Goal: Task Accomplishment & Management: Complete application form

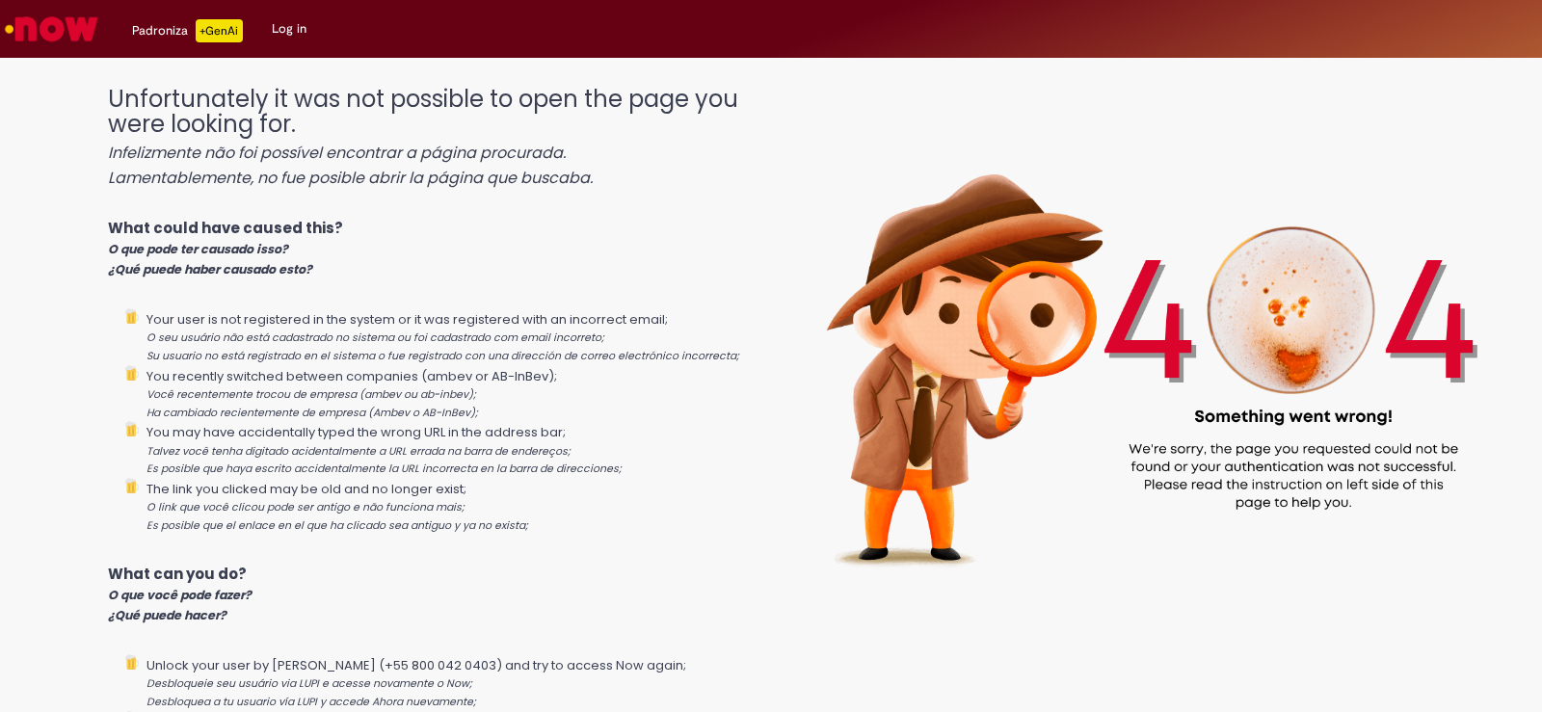
scroll to position [238, 0]
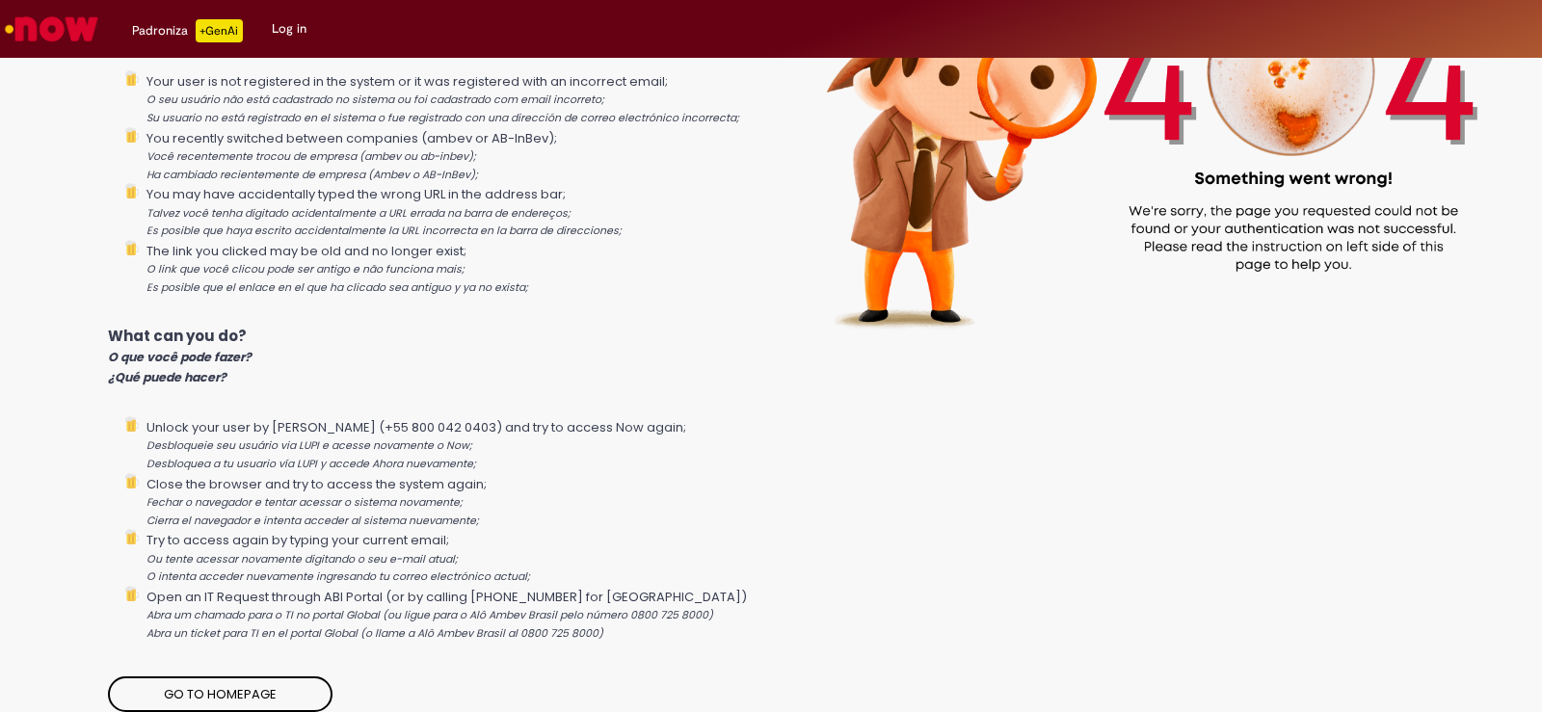
click at [304, 683] on link "Go to homepage" at bounding box center [220, 695] width 225 height 37
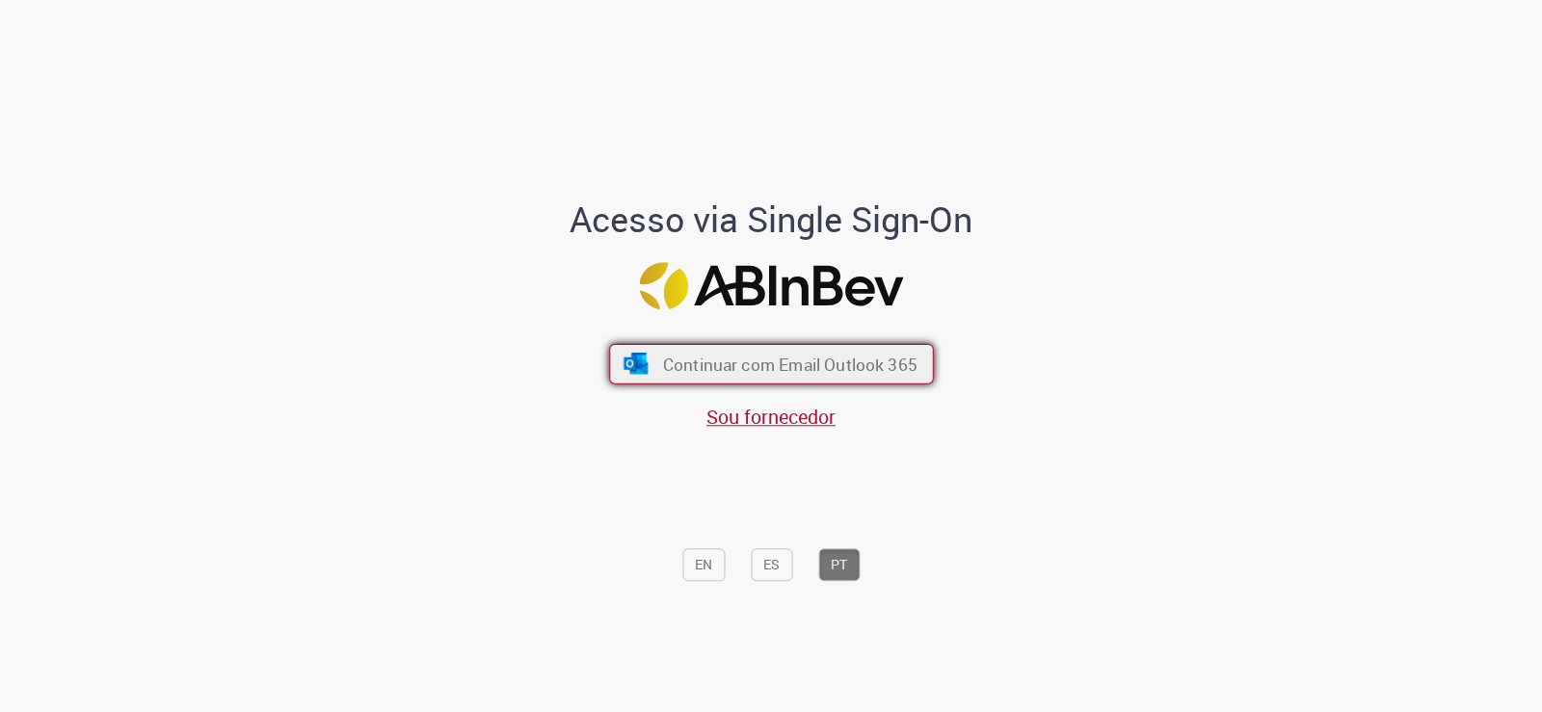
click at [773, 370] on span "Continuar com Email Outlook 365" at bounding box center [789, 364] width 254 height 22
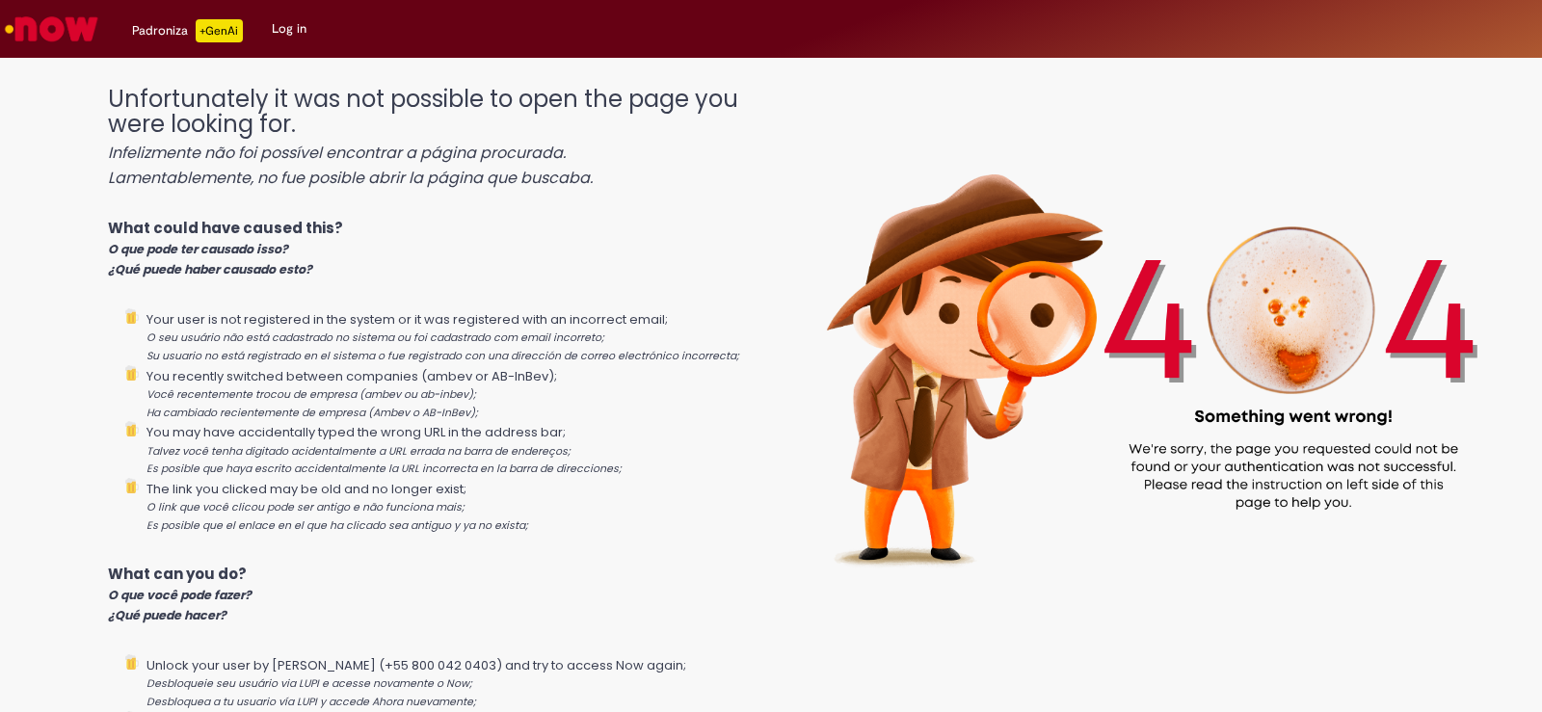
scroll to position [238, 0]
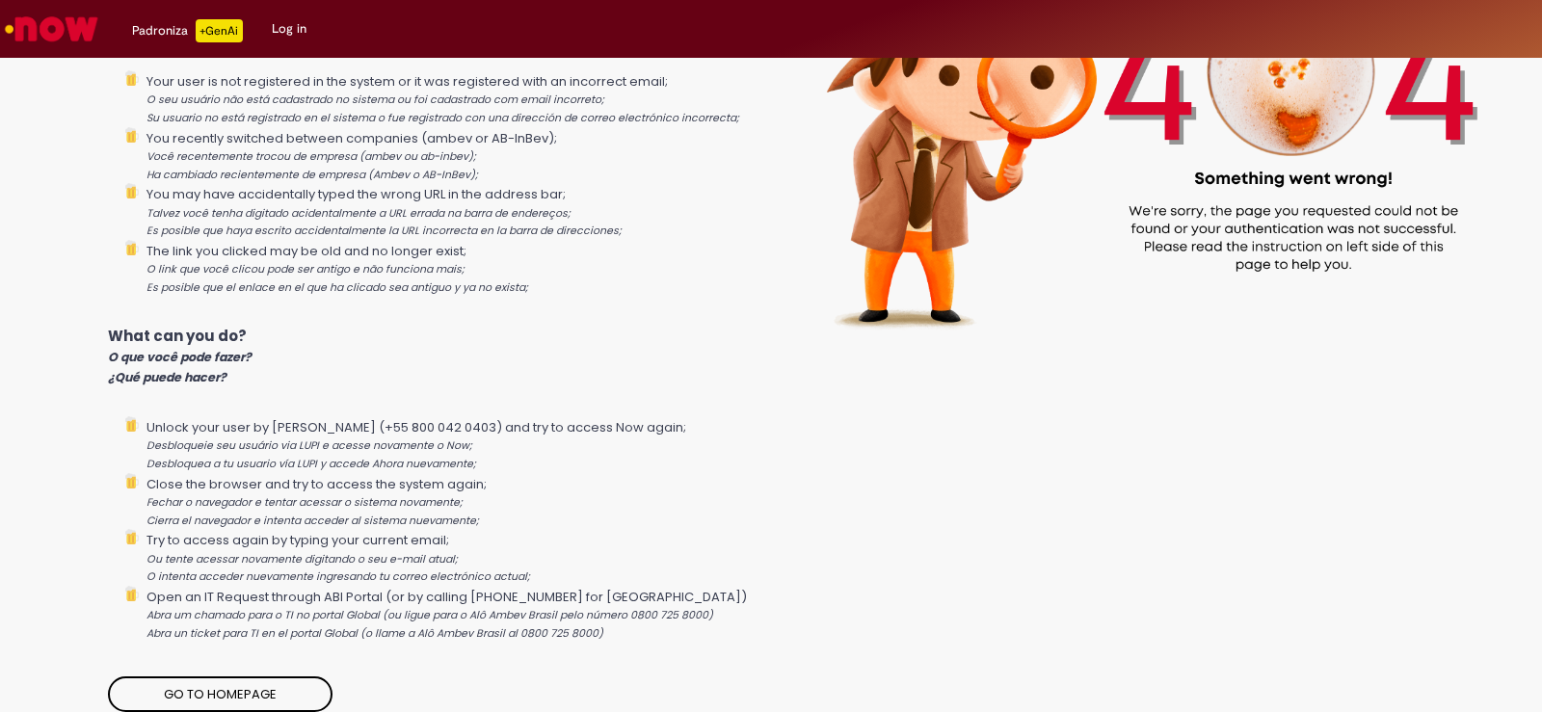
click at [249, 697] on link "Go to homepage" at bounding box center [220, 695] width 225 height 37
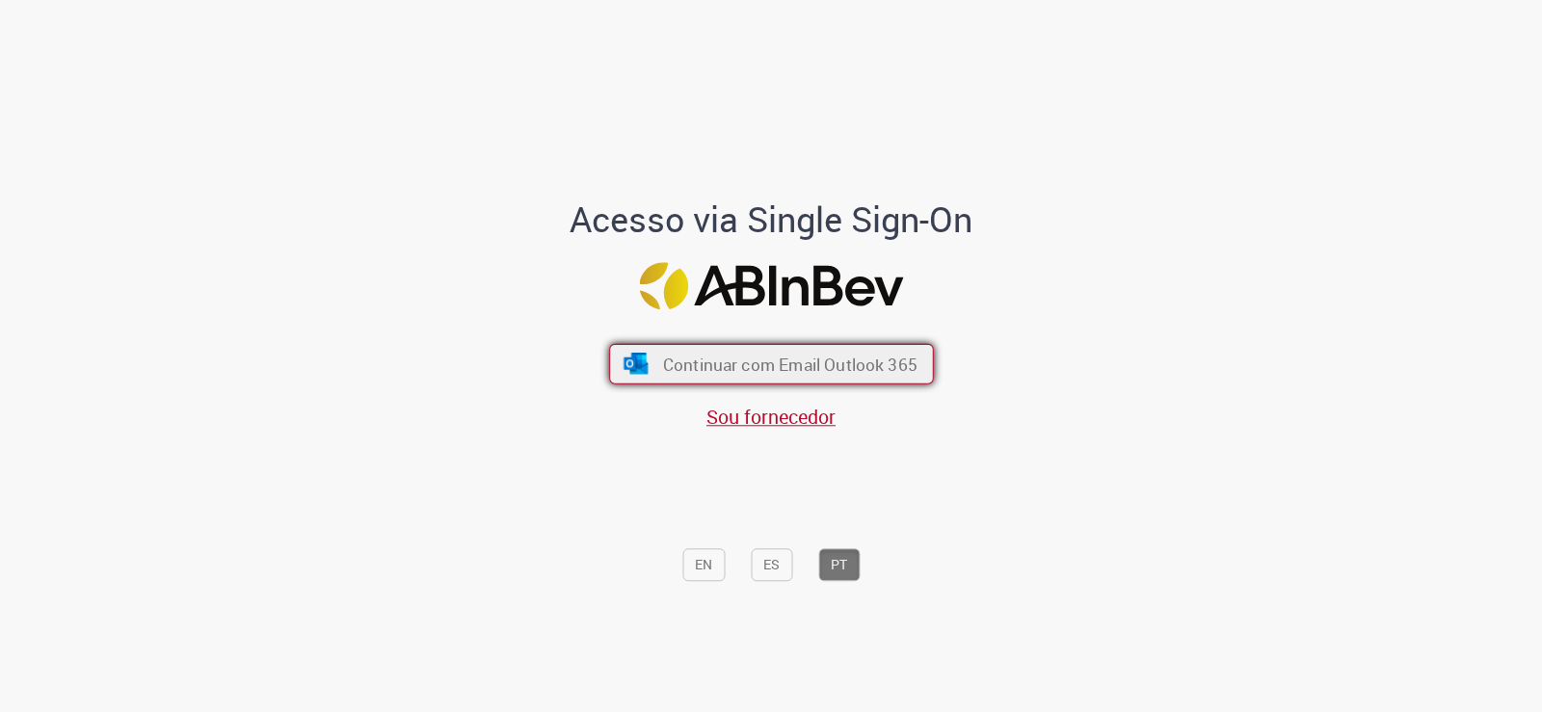
click at [741, 364] on span "Continuar com Email Outlook 365" at bounding box center [789, 364] width 254 height 22
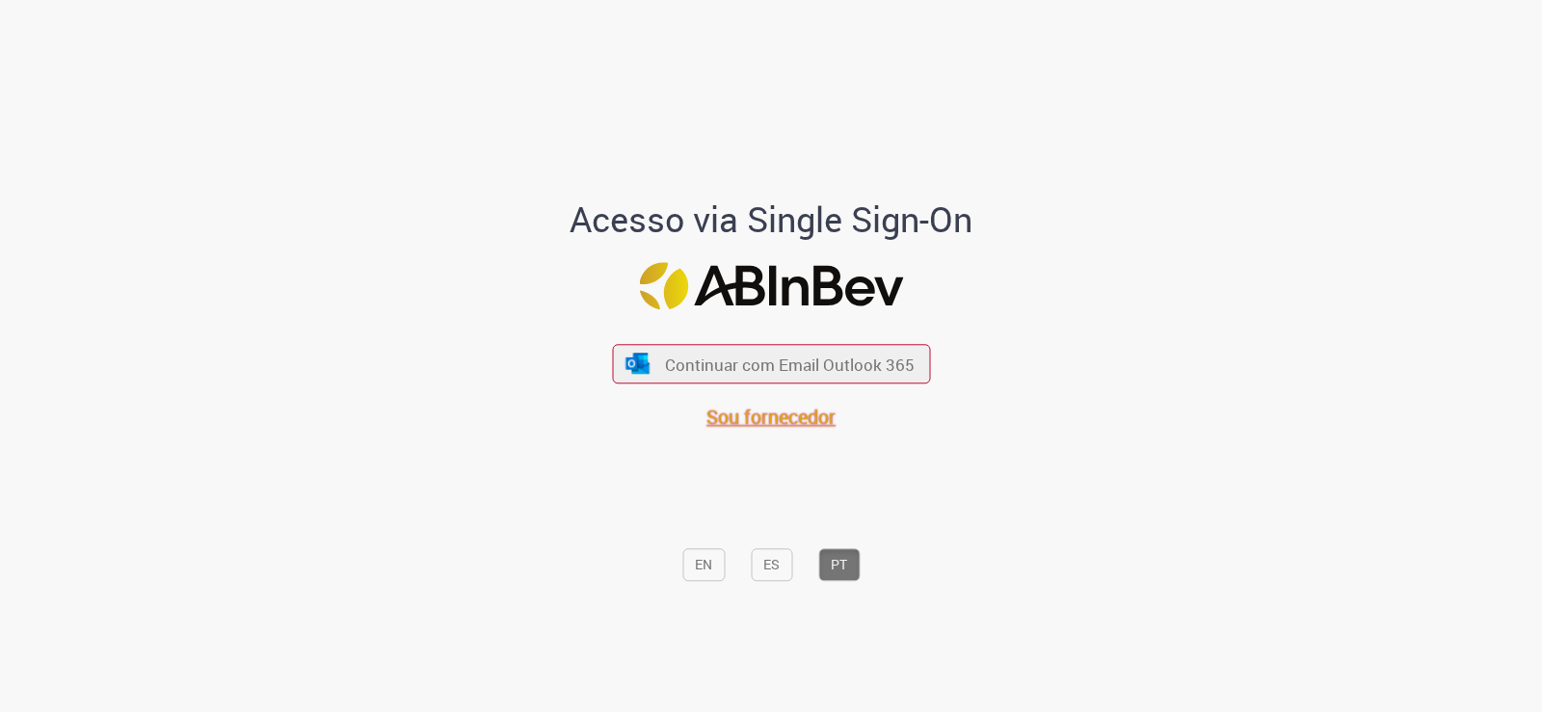
click at [736, 422] on span "Sou fornecedor" at bounding box center [771, 417] width 129 height 26
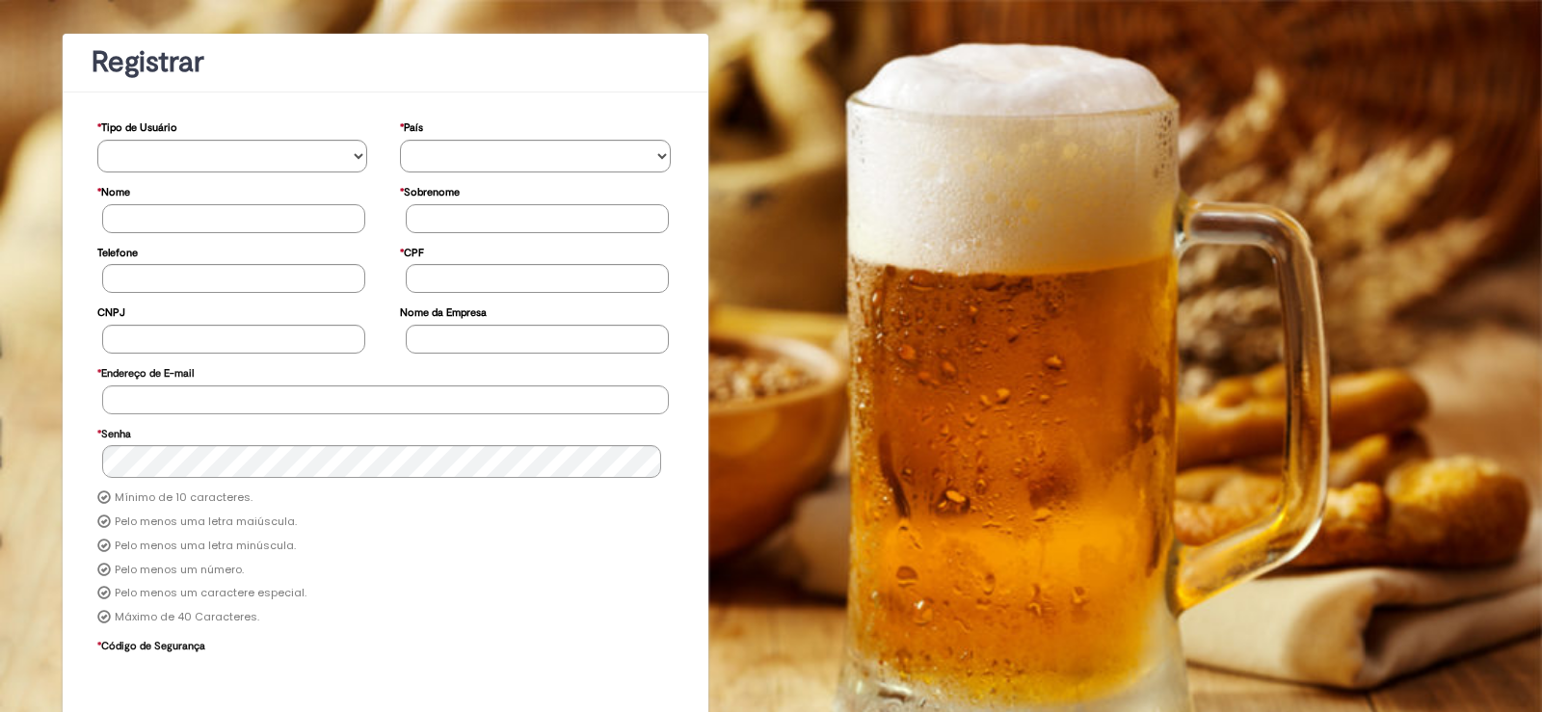
scroll to position [182, 0]
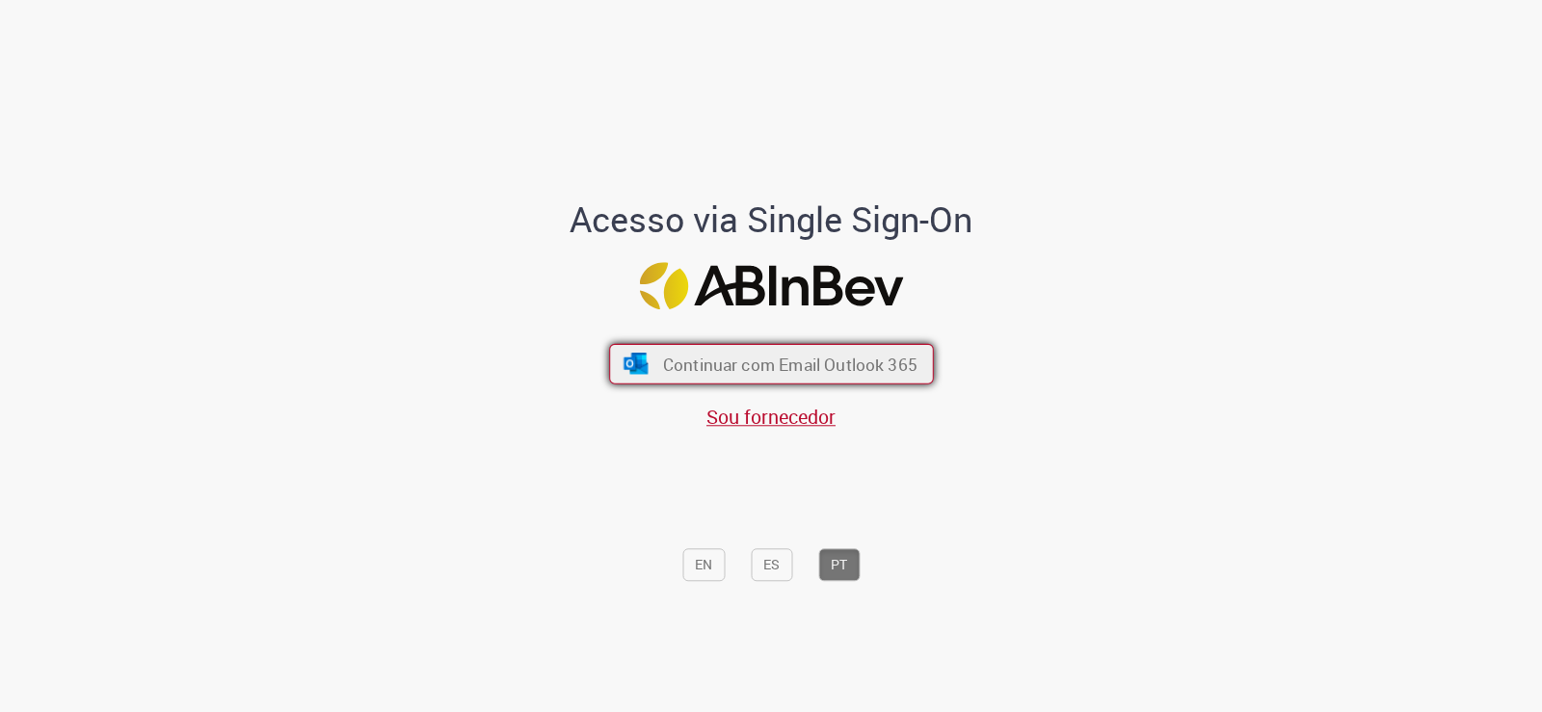
click at [786, 375] on span "Continuar com Email Outlook 365" at bounding box center [789, 364] width 254 height 22
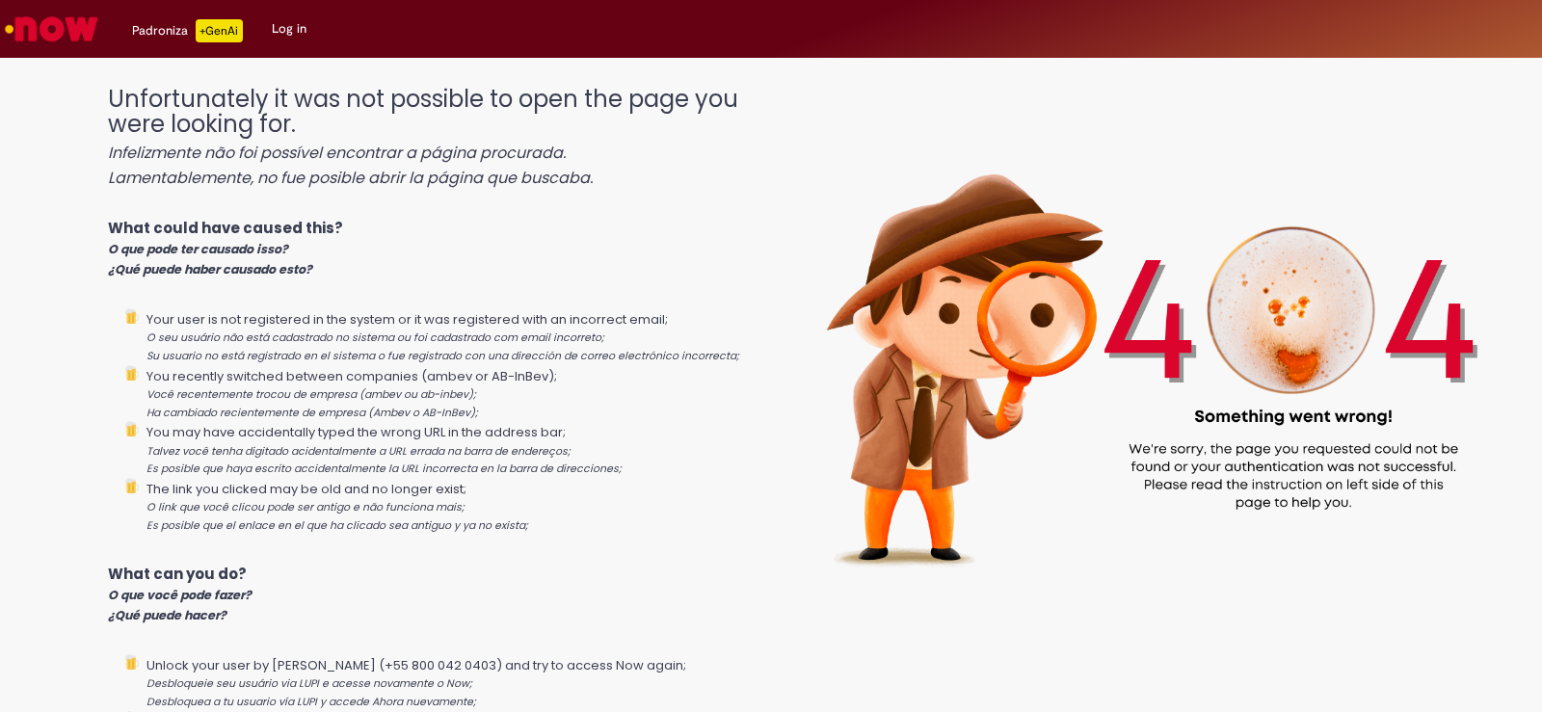
scroll to position [96, 0]
